Goal: Task Accomplishment & Management: Manage account settings

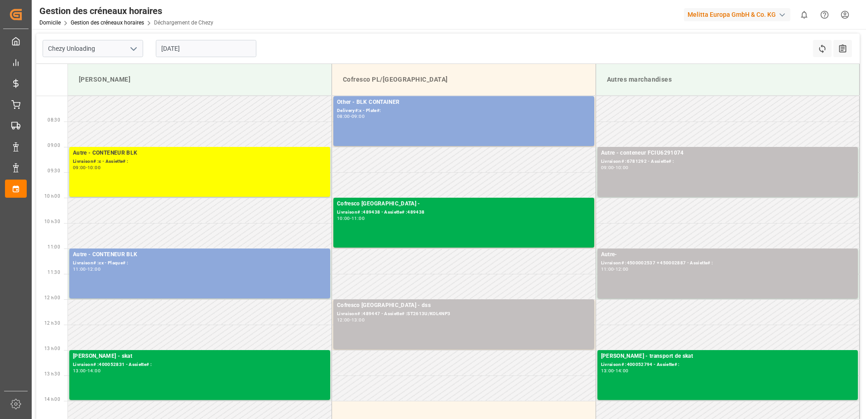
scroll to position [136, 0]
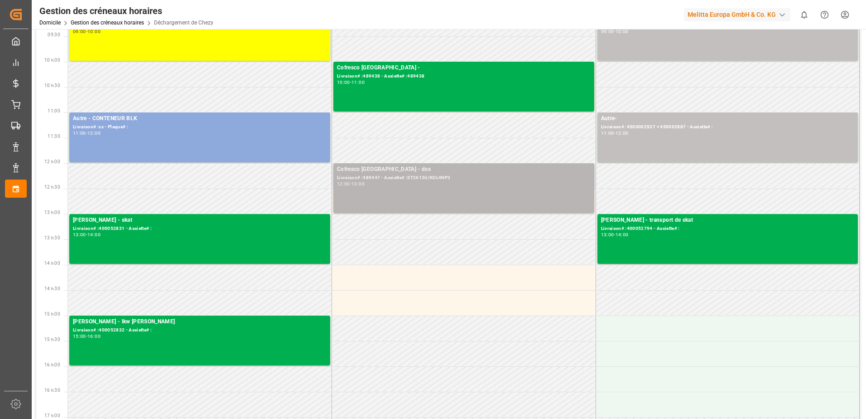
click at [463, 195] on div "Cofresco Pologne - dss Livraison# :489447 - Assiette# :ST2613U/KOL4NP3 12:00 - …" at bounding box center [464, 188] width 254 height 46
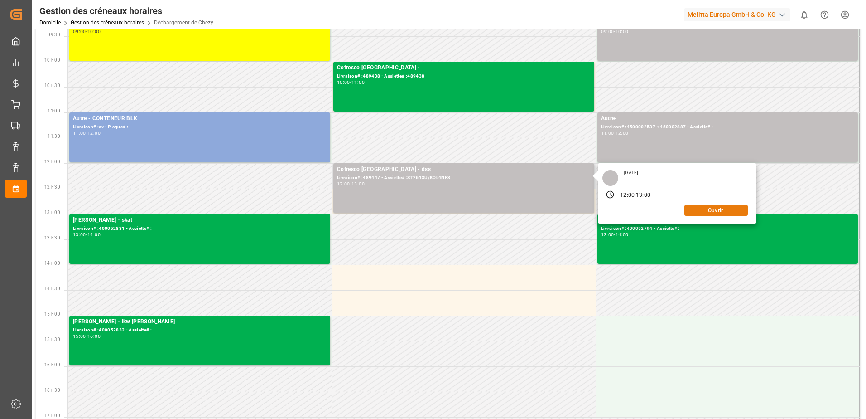
click at [724, 211] on button "Ouvrir" at bounding box center [716, 210] width 63 height 11
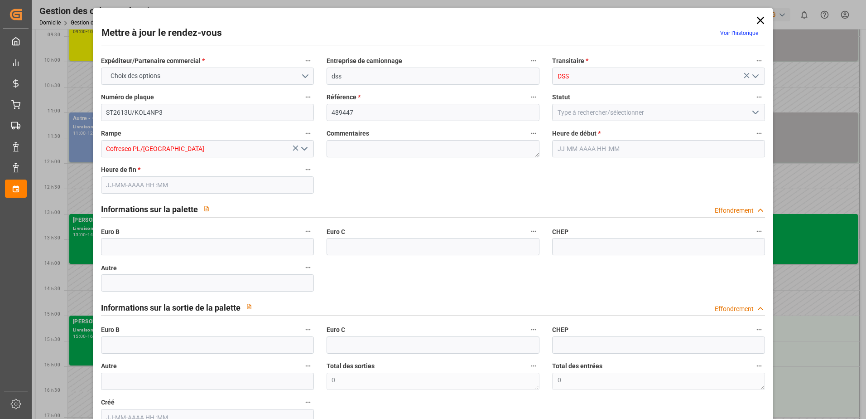
type input "[DATE] 12:00"
type input "[DATE] 13:00"
type input "[DATE] 09:50"
click at [750, 113] on icon "Ouvrir le menu" at bounding box center [755, 112] width 11 height 11
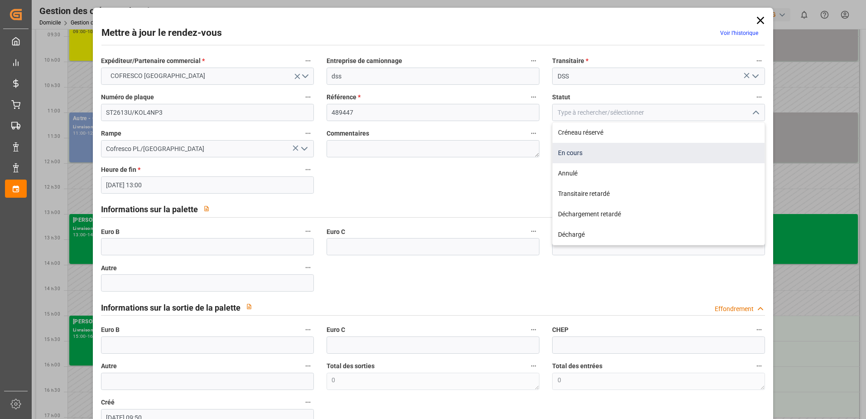
click at [584, 153] on div "En cours" at bounding box center [659, 153] width 212 height 20
type input "In Progress"
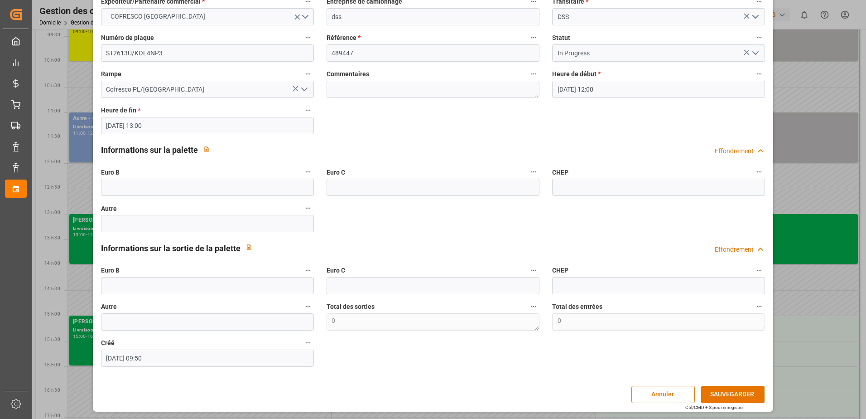
scroll to position [60, 0]
click at [735, 393] on button "SAUVEGARDER" at bounding box center [732, 393] width 63 height 17
